Goal: Complete application form

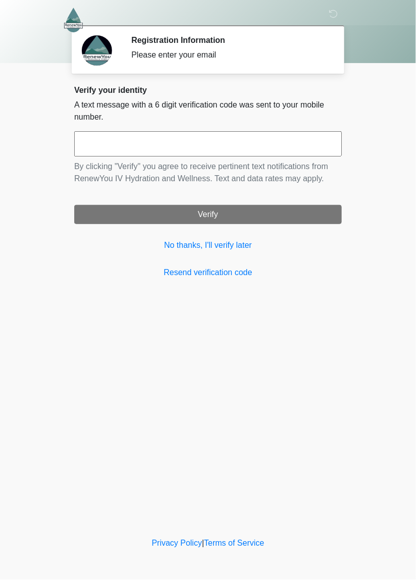
click at [211, 145] on input "text" at bounding box center [207, 143] width 267 height 25
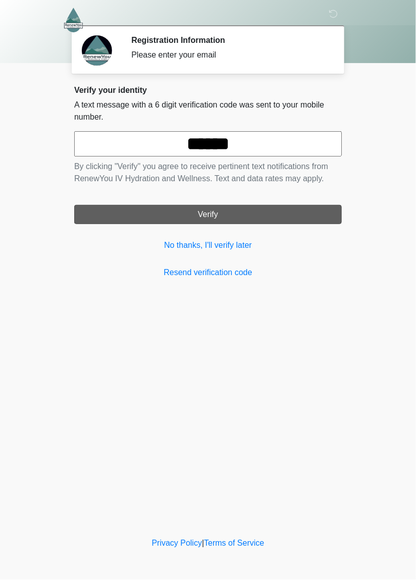
type input "******"
click at [267, 223] on button "Verify" at bounding box center [207, 214] width 267 height 19
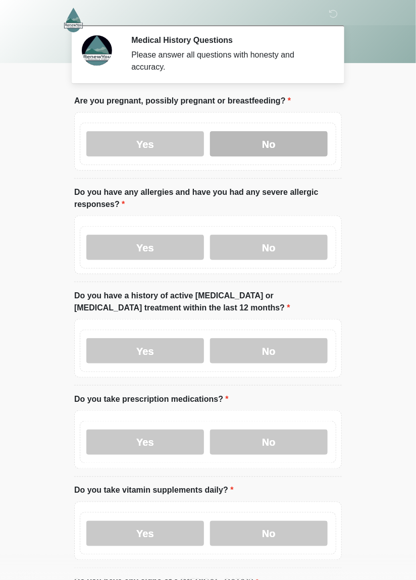
click at [271, 146] on label "No" at bounding box center [269, 143] width 118 height 25
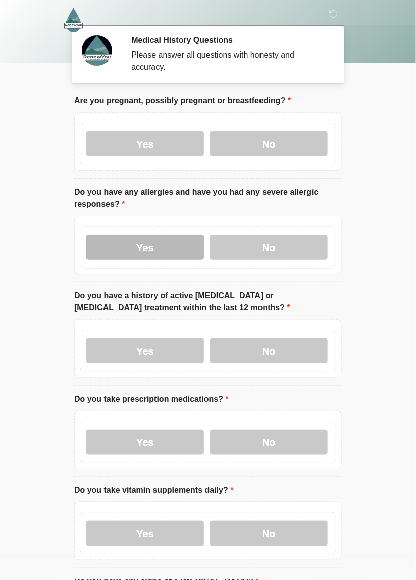
click at [148, 250] on label "Yes" at bounding box center [145, 247] width 118 height 25
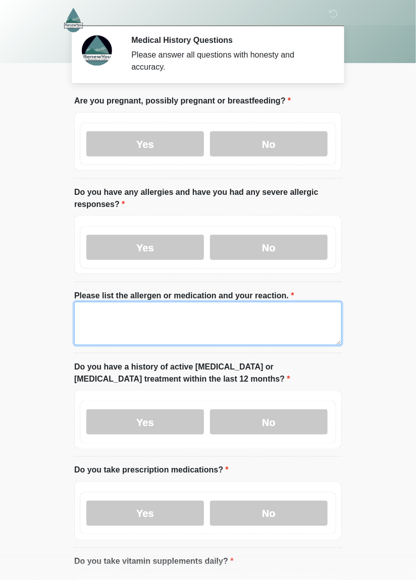
click at [99, 322] on textarea "Please list the allergen or medication and your reaction." at bounding box center [207, 323] width 267 height 43
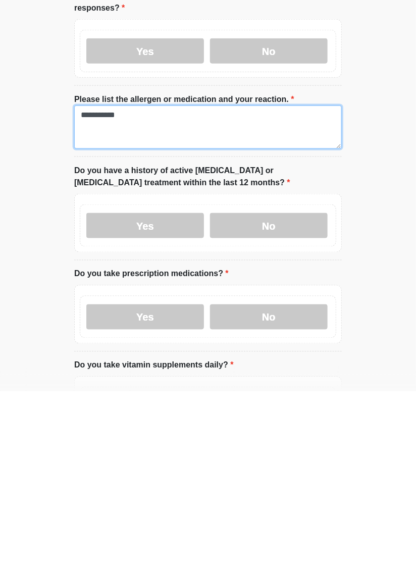
scroll to position [13, 0]
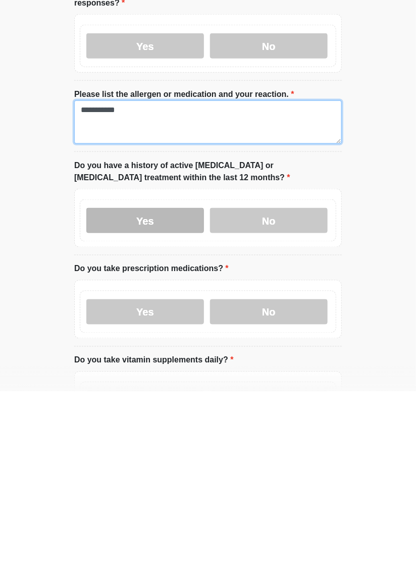
type textarea "**********"
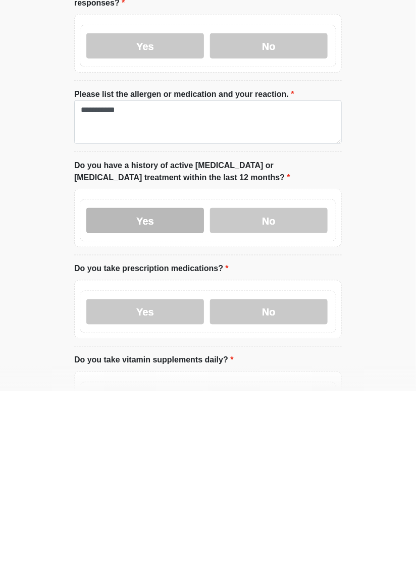
click at [149, 406] on label "Yes" at bounding box center [145, 408] width 118 height 25
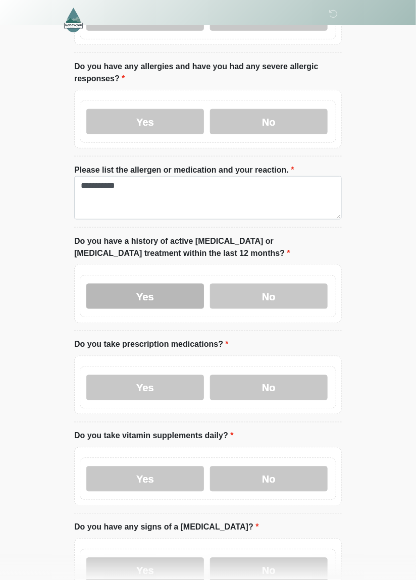
scroll to position [127, 0]
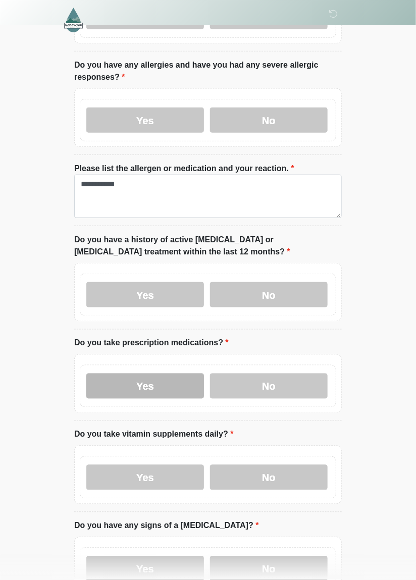
click at [150, 384] on label "Yes" at bounding box center [145, 385] width 118 height 25
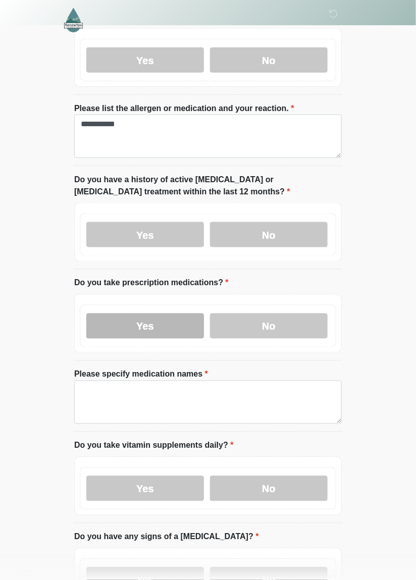
scroll to position [189, 0]
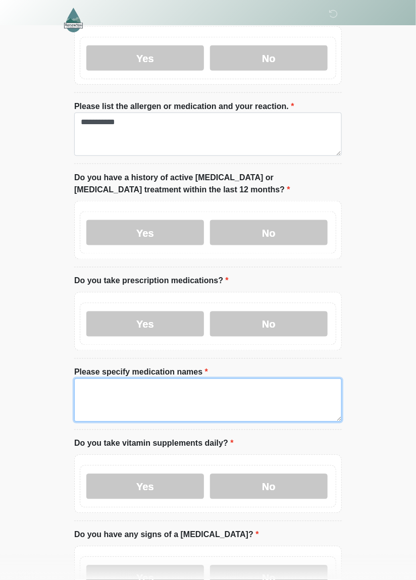
click at [97, 389] on textarea "Please specify medication names" at bounding box center [207, 399] width 267 height 43
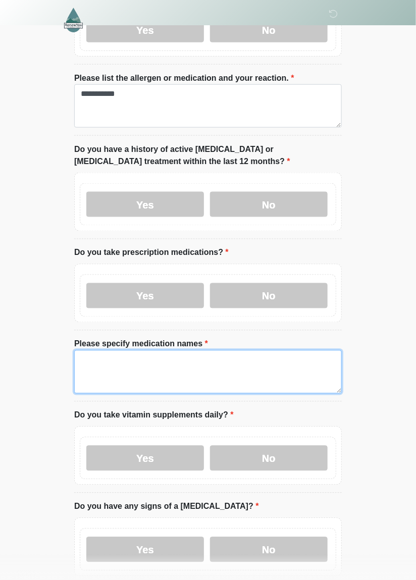
scroll to position [221, 0]
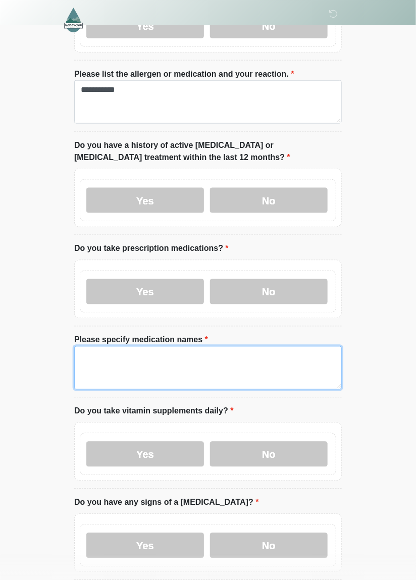
click at [81, 359] on textarea "Please specify medication names" at bounding box center [207, 367] width 267 height 43
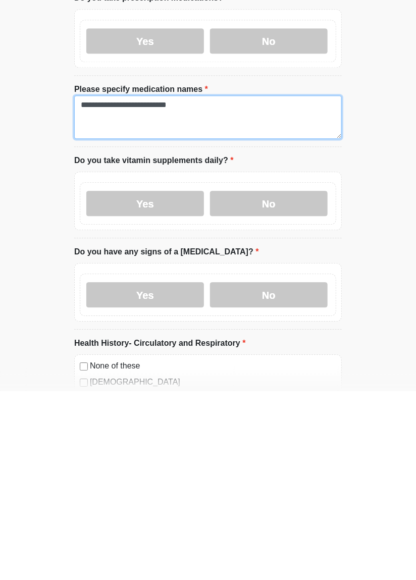
scroll to position [284, 0]
type textarea "**********"
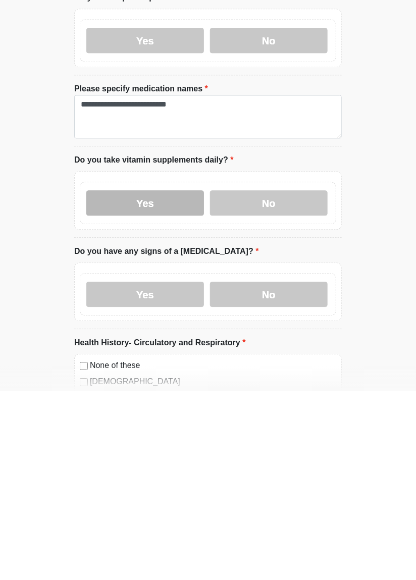
click at [152, 388] on label "Yes" at bounding box center [145, 391] width 118 height 25
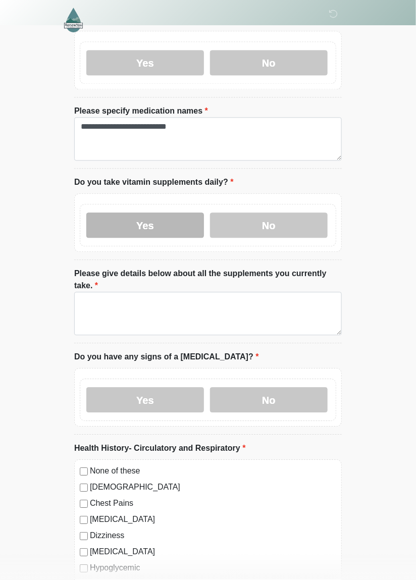
scroll to position [457, 0]
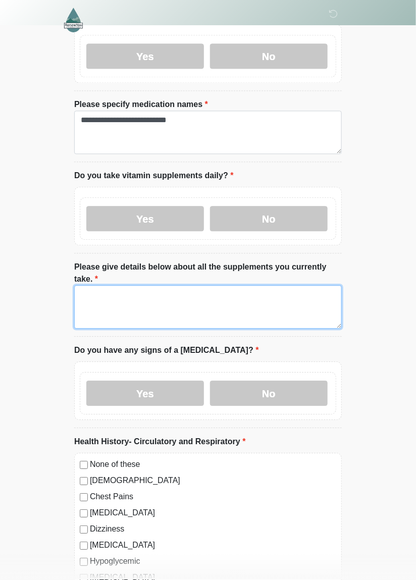
click at [95, 285] on textarea "Please give details below about all the supplements you currently take." at bounding box center [207, 306] width 267 height 43
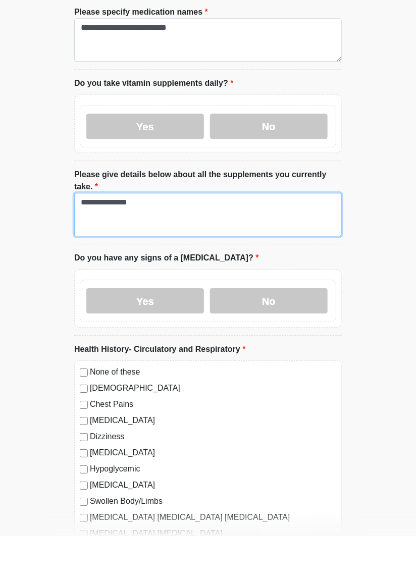
scroll to position [505, 0]
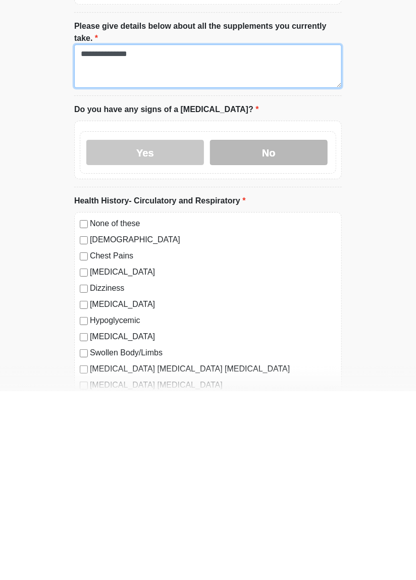
type textarea "**********"
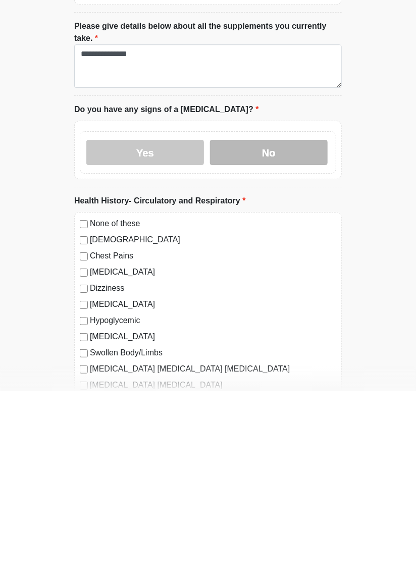
click at [264, 328] on label "No" at bounding box center [269, 340] width 118 height 25
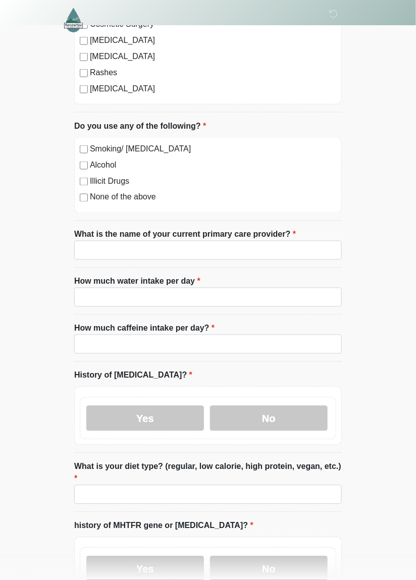
scroll to position [2912, 0]
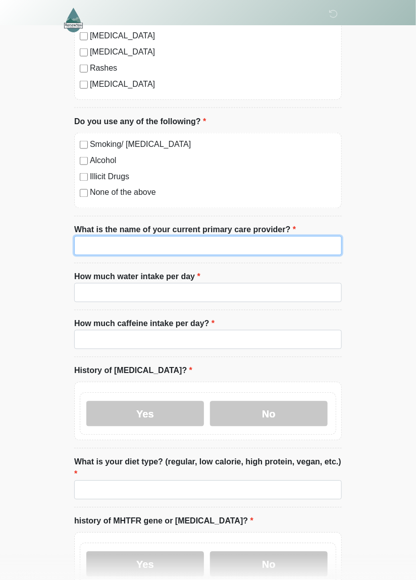
click at [101, 236] on input "What is the name of your current primary care provider?" at bounding box center [207, 245] width 267 height 19
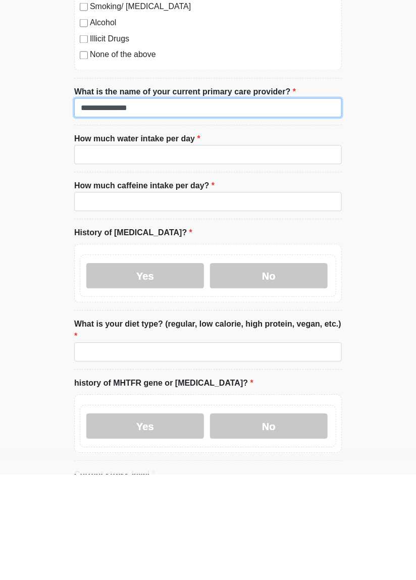
scroll to position [2945, 0]
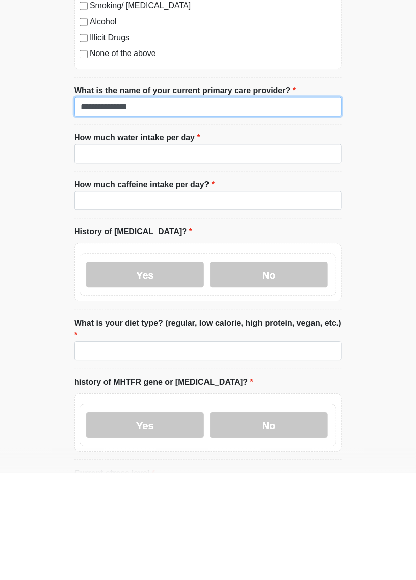
type input "**********"
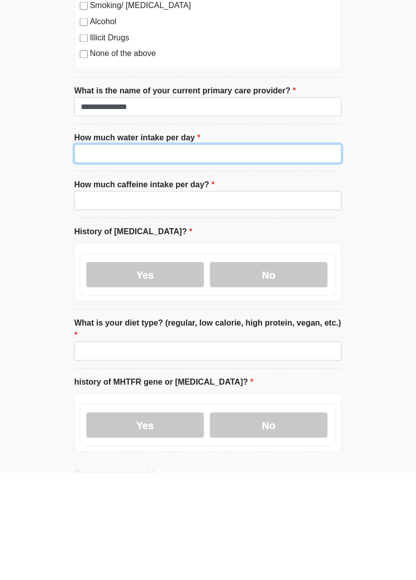
click at [104, 251] on input "How much water intake per day" at bounding box center [207, 260] width 267 height 19
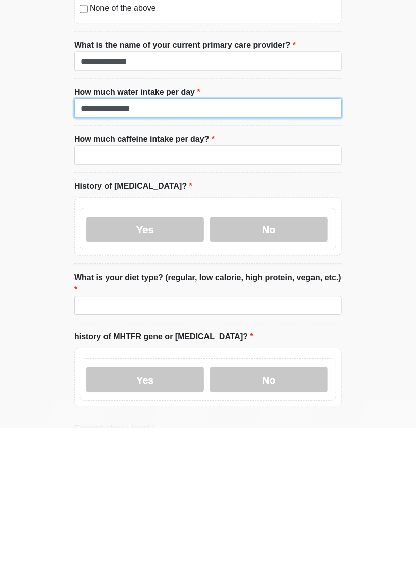
type input "**********"
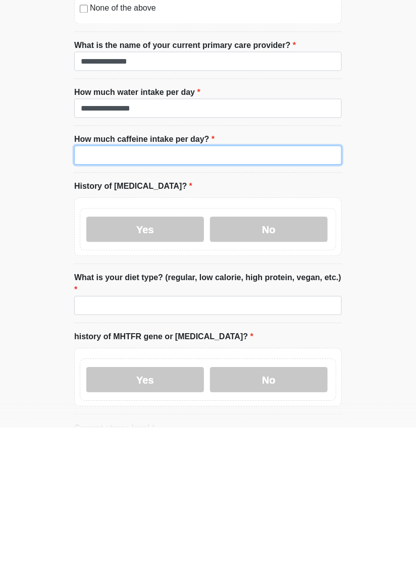
click at [104, 298] on input "How much caffeine intake per day?" at bounding box center [207, 307] width 267 height 19
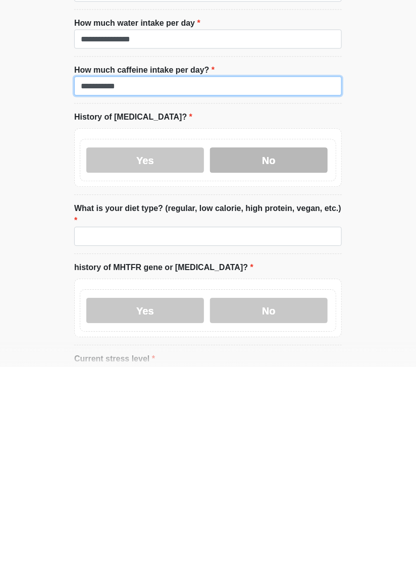
type input "**********"
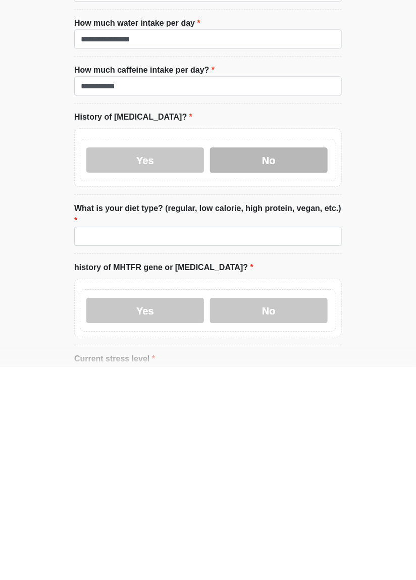
click at [274, 360] on label "No" at bounding box center [269, 372] width 118 height 25
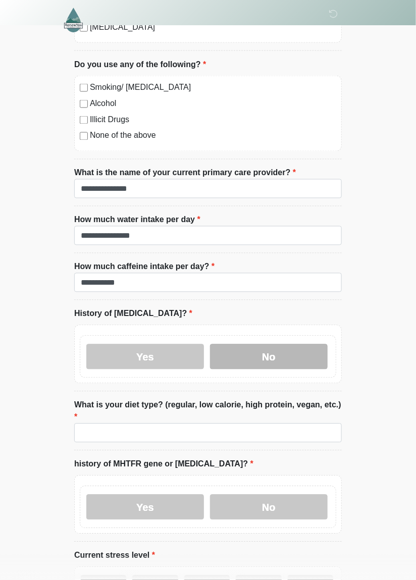
scroll to position [3008, 0]
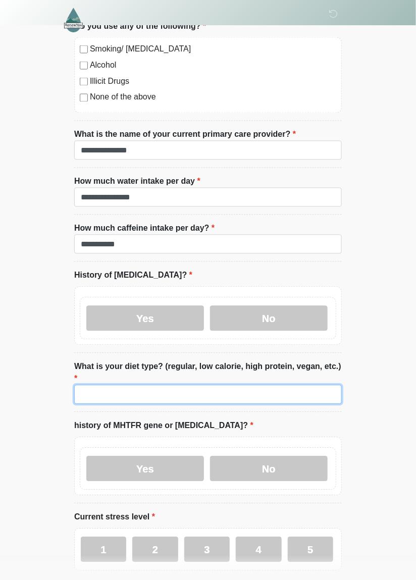
click at [126, 385] on input "What is your diet type? (regular, low calorie, high protein, vegan, etc.)" at bounding box center [207, 394] width 267 height 19
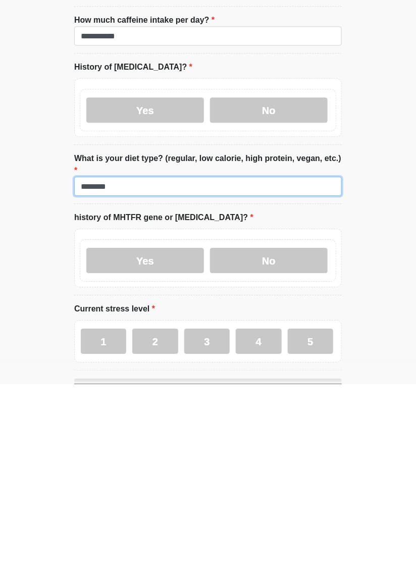
scroll to position [3020, 0]
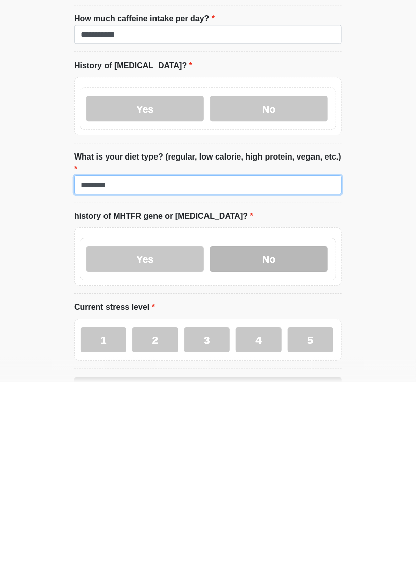
type input "*******"
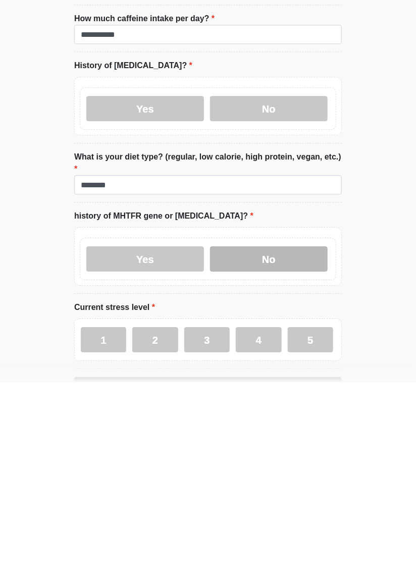
click at [265, 444] on label "No" at bounding box center [269, 456] width 118 height 25
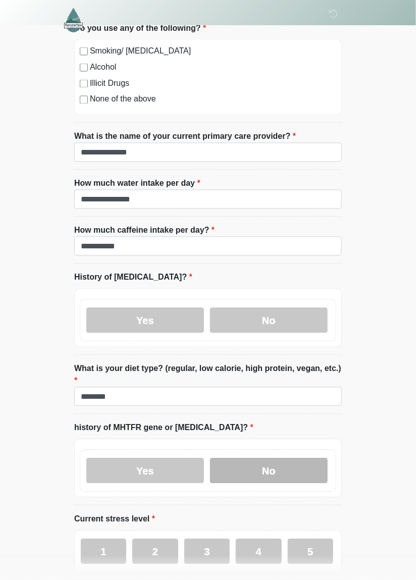
scroll to position [3008, 0]
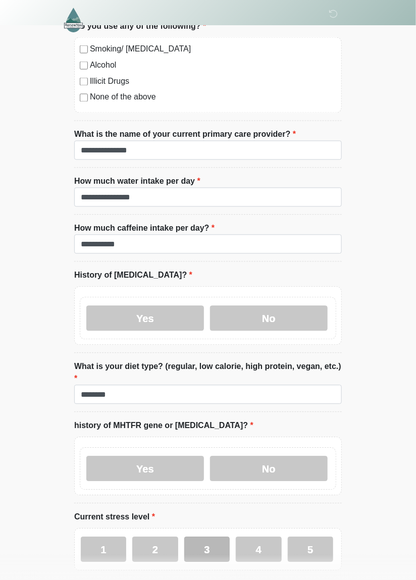
click at [201, 537] on label "3" at bounding box center [206, 549] width 45 height 25
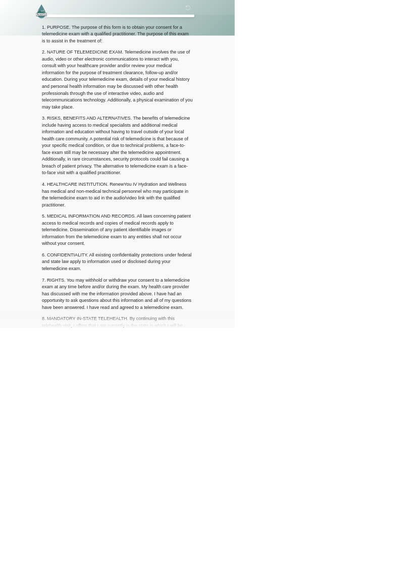
scroll to position [0, 0]
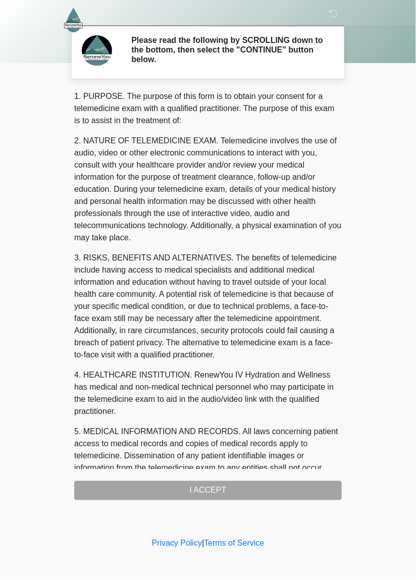
click at [379, 378] on body "‎ ‎ ‎ Please read the following by SCROLLING down to the bottom, then select th…" at bounding box center [208, 290] width 416 height 580
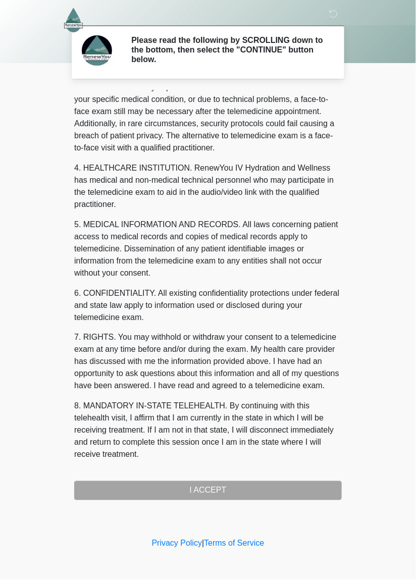
scroll to position [218, 0]
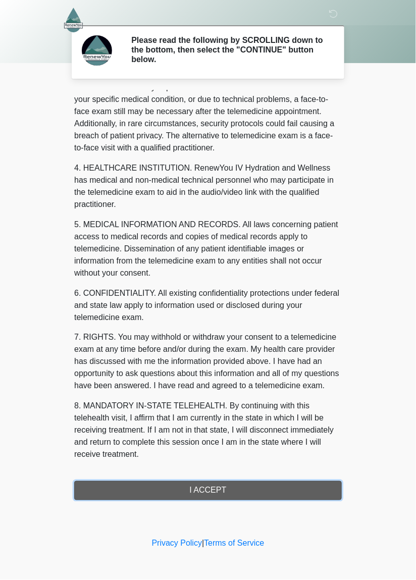
click at [223, 487] on button "I ACCEPT" at bounding box center [207, 490] width 267 height 19
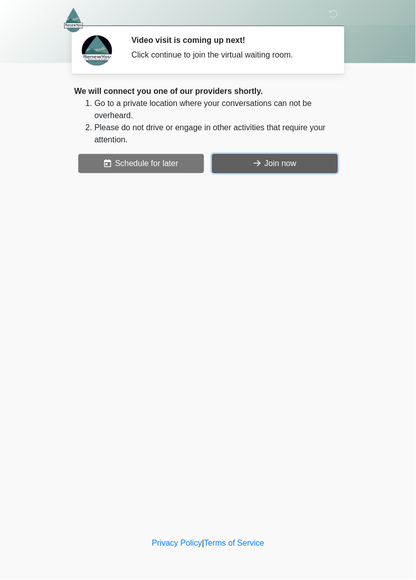
click at [312, 167] on button "Join now" at bounding box center [275, 163] width 126 height 19
